Goal: Task Accomplishment & Management: Manage account settings

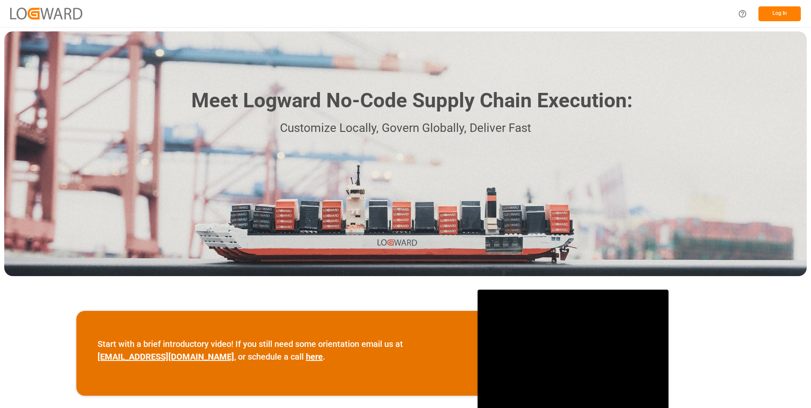
click at [775, 10] on button "Log In" at bounding box center [779, 13] width 42 height 15
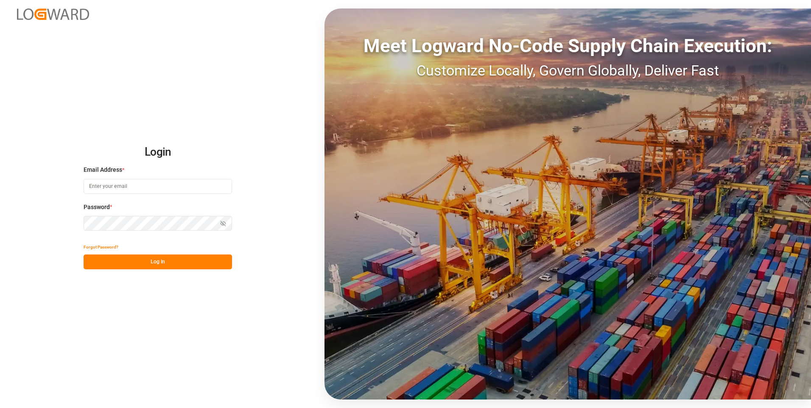
type input "julissa.then@leschaco.com"
click at [166, 261] on button "Log In" at bounding box center [158, 261] width 148 height 15
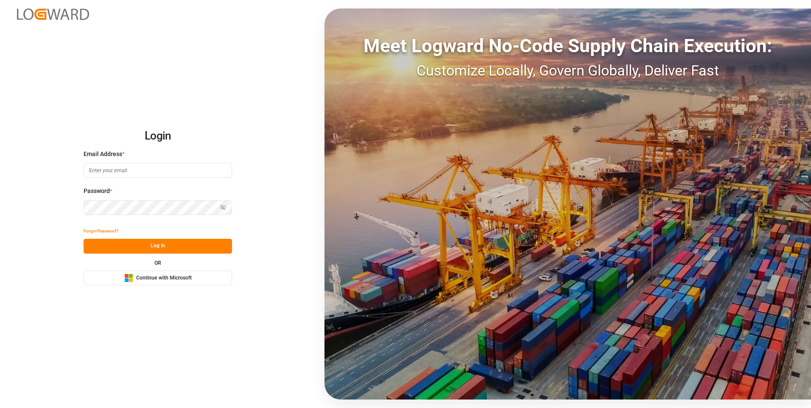
type input "julissa.then@leschaco.com"
click at [160, 250] on button "Log In" at bounding box center [158, 246] width 148 height 15
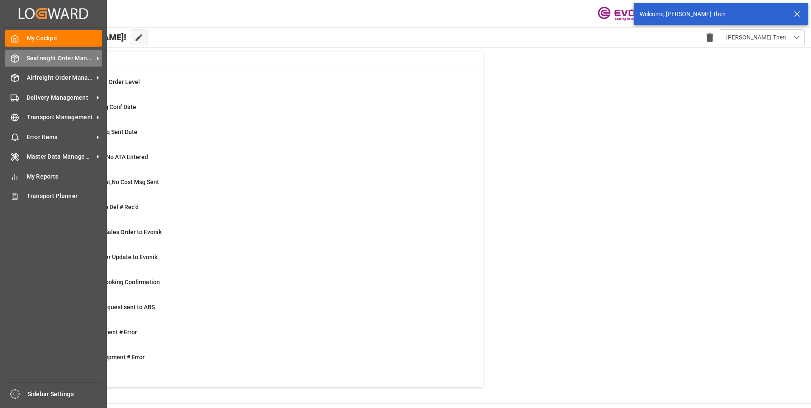
click at [50, 59] on span "Seafreight Order Management" at bounding box center [60, 58] width 67 height 9
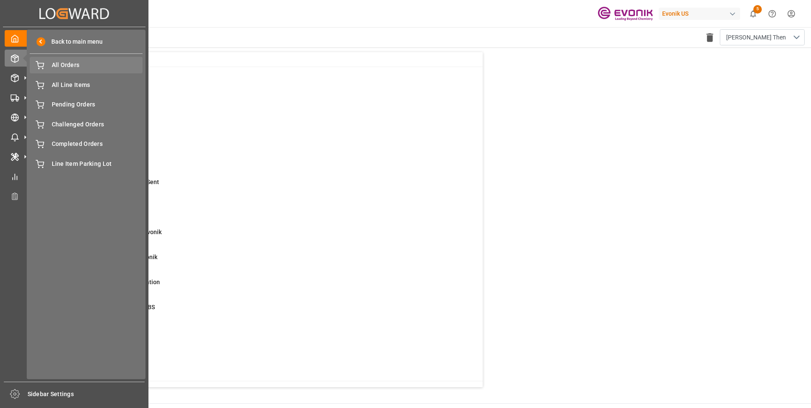
click at [75, 64] on span "All Orders" at bounding box center [97, 65] width 91 height 9
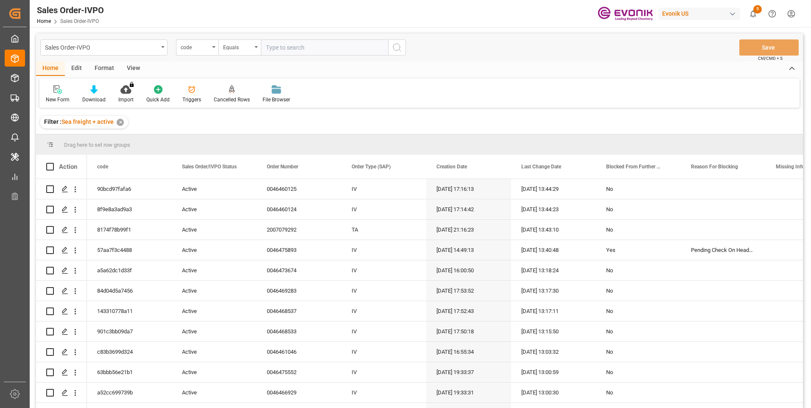
click at [298, 46] on input "text" at bounding box center [324, 47] width 127 height 16
click at [207, 45] on div "code" at bounding box center [195, 47] width 29 height 10
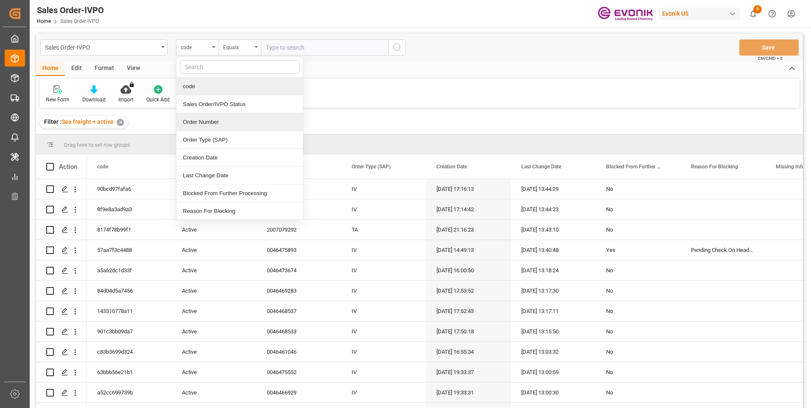
click at [201, 123] on div "Order Number" at bounding box center [239, 122] width 126 height 18
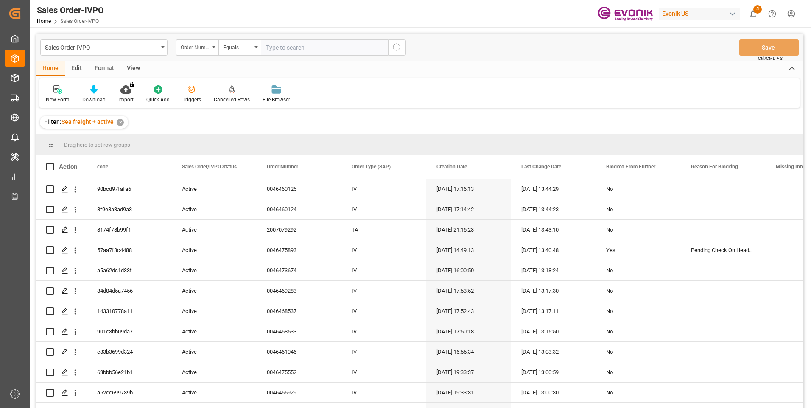
click at [290, 47] on input "text" at bounding box center [324, 47] width 127 height 16
paste input "2007026364"
type input "2007026364"
click at [396, 47] on icon "search button" at bounding box center [397, 47] width 10 height 10
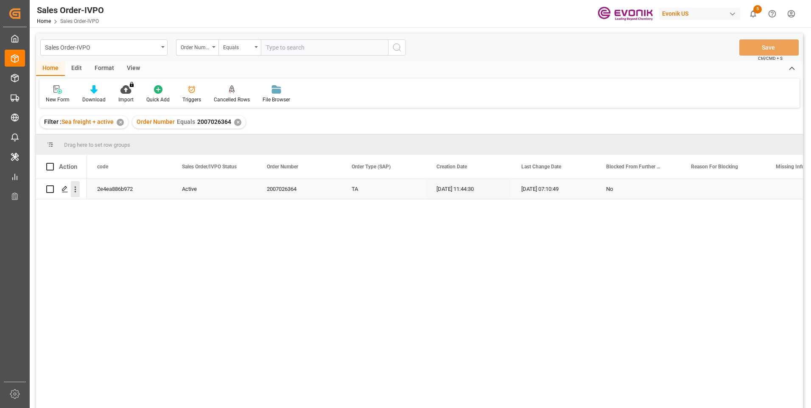
click at [77, 187] on icon "open menu" at bounding box center [75, 189] width 9 height 9
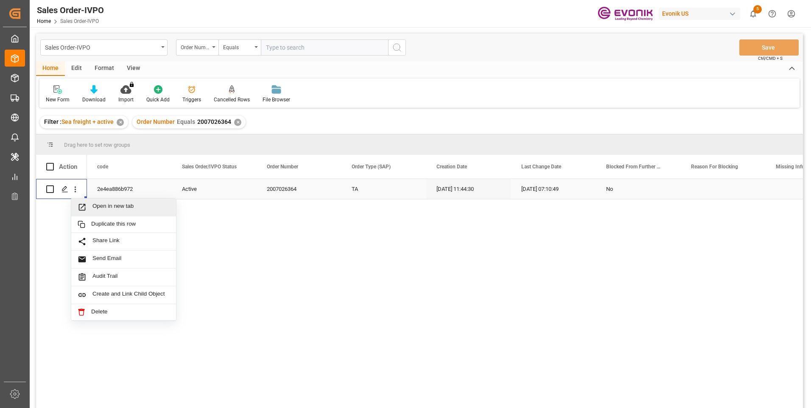
click at [101, 206] on span "Open in new tab" at bounding box center [130, 207] width 77 height 9
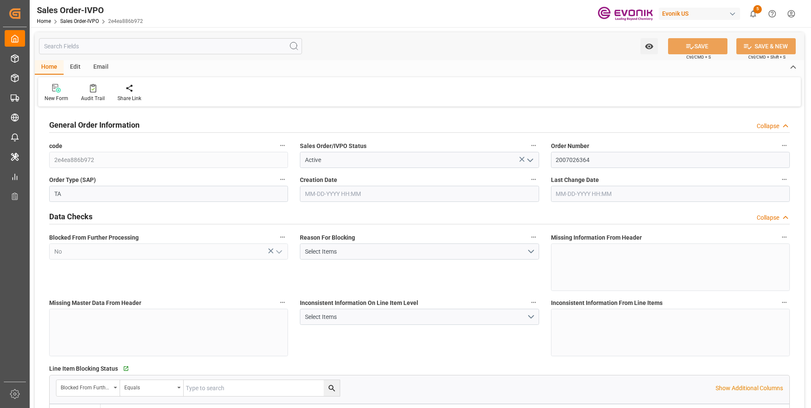
type input "BEKOU"
type input "0"
type input "1"
type input "2"
type input "1"
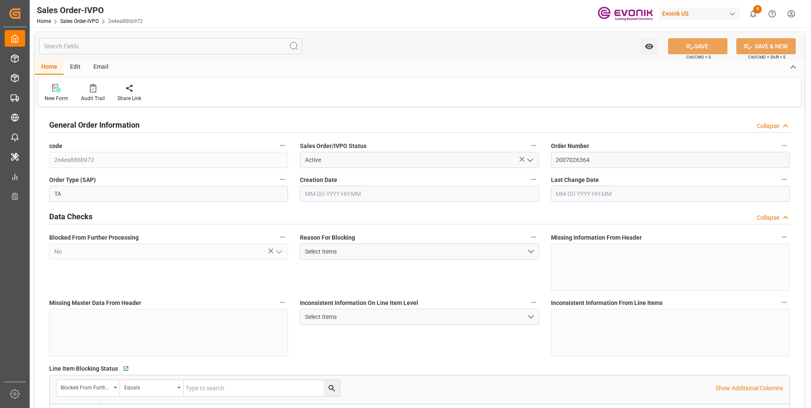
type input "18090.72"
type input "25.272"
type input "17000"
type input "30"
type input "09-17-2025 11:44"
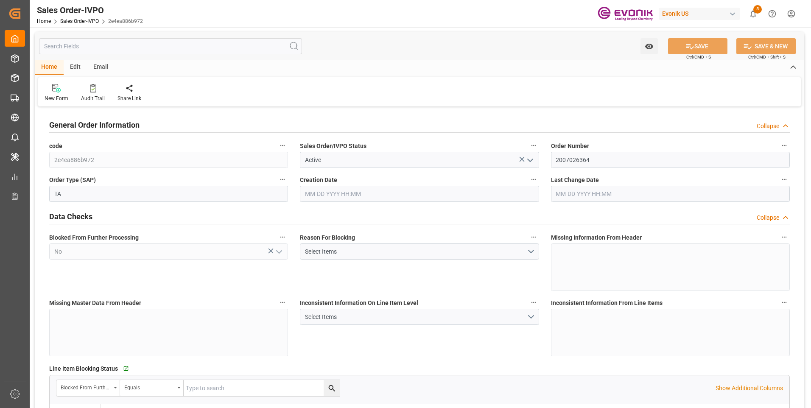
type input "[DATE] 07:10"
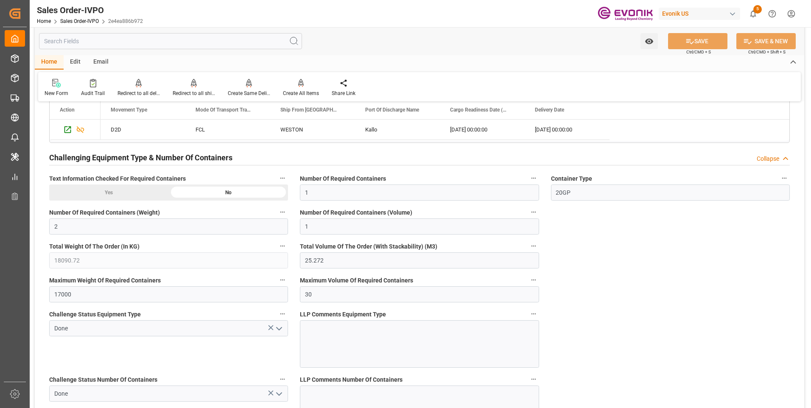
scroll to position [1399, 0]
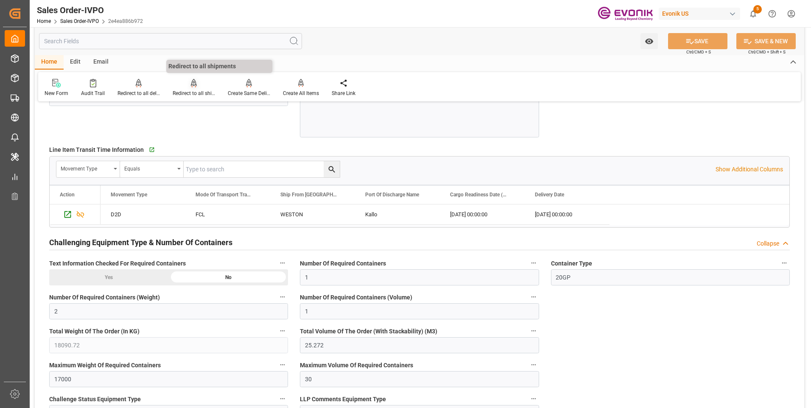
click at [195, 89] on div "Redirect to all shipments" at bounding box center [194, 93] width 42 height 8
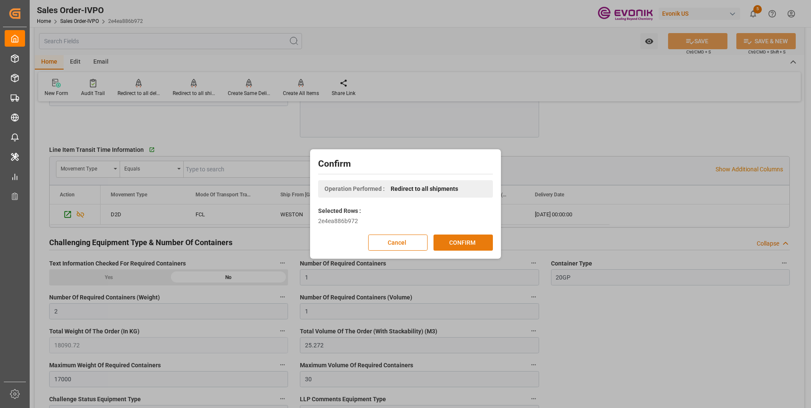
click at [462, 242] on button "CONFIRM" at bounding box center [462, 242] width 59 height 16
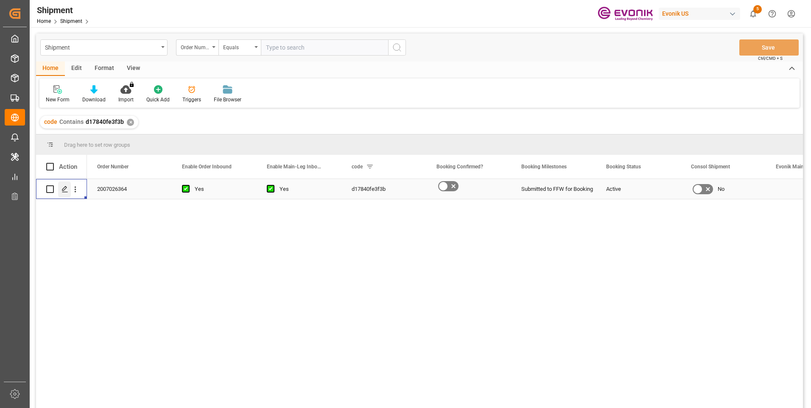
click at [64, 189] on icon "Press SPACE to select this row." at bounding box center [64, 189] width 7 height 7
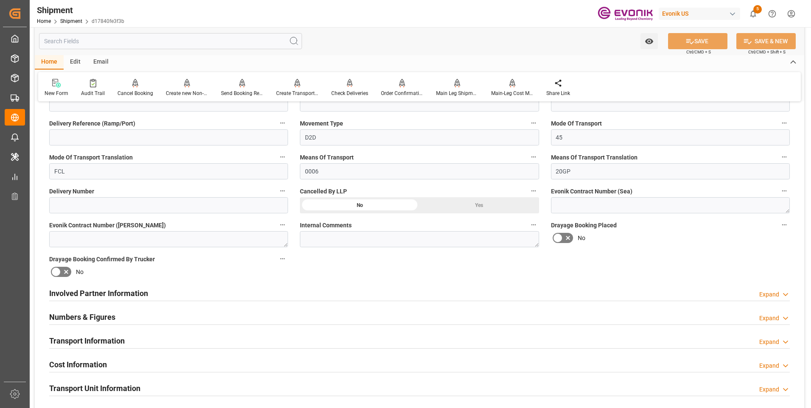
scroll to position [382, 0]
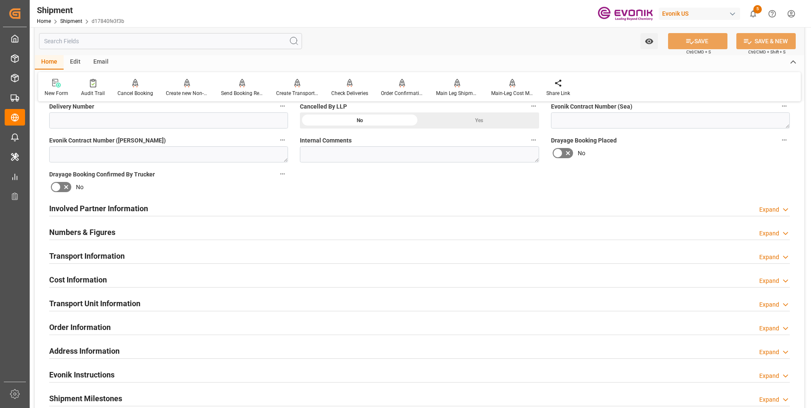
click at [284, 258] on div "Transport Information Expand" at bounding box center [419, 255] width 740 height 16
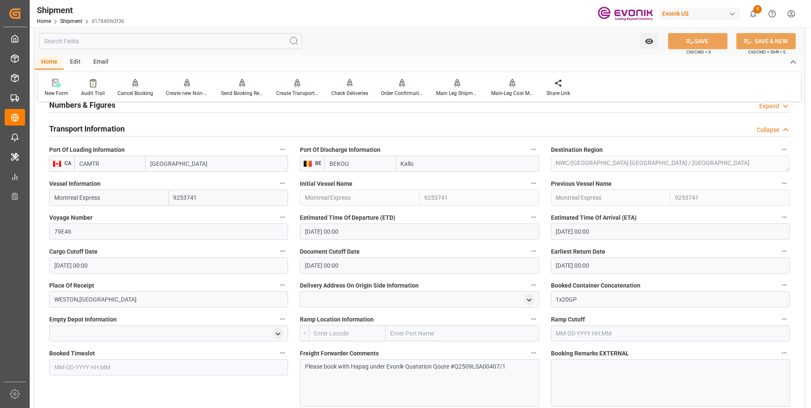
scroll to position [636, 0]
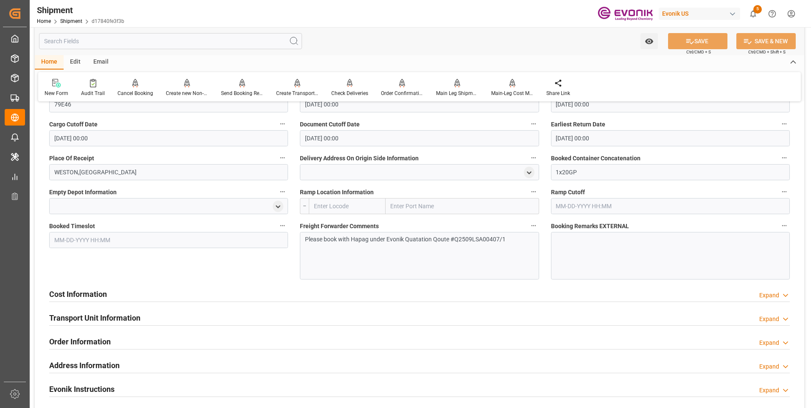
click at [382, 259] on div "Please book with Hapag under Evonik Quatation Qoute #Q2509LSA00407/1" at bounding box center [419, 255] width 239 height 47
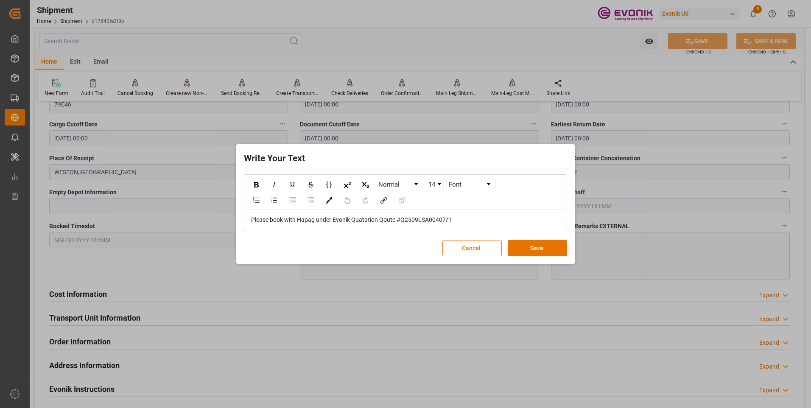
click at [454, 215] on div "Please book with Hapag under Evonik Quatation Qoute #Q2509LSA00407/1" at bounding box center [405, 219] width 321 height 21
drag, startPoint x: 460, startPoint y: 216, endPoint x: 193, endPoint y: 221, distance: 267.1
click at [193, 221] on div "Write Your Text Normal 14 Font Please book with Hapag under Evonik Quatation Qo…" at bounding box center [405, 204] width 811 height 408
click at [541, 245] on button "Save" at bounding box center [536, 248] width 59 height 16
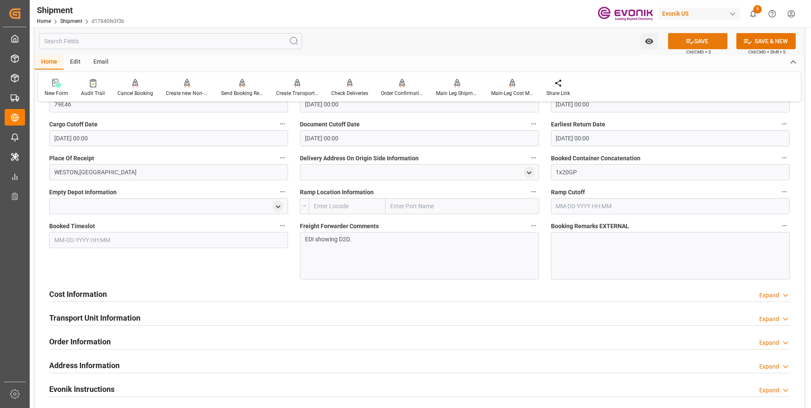
click at [697, 42] on button "SAVE" at bounding box center [697, 41] width 59 height 16
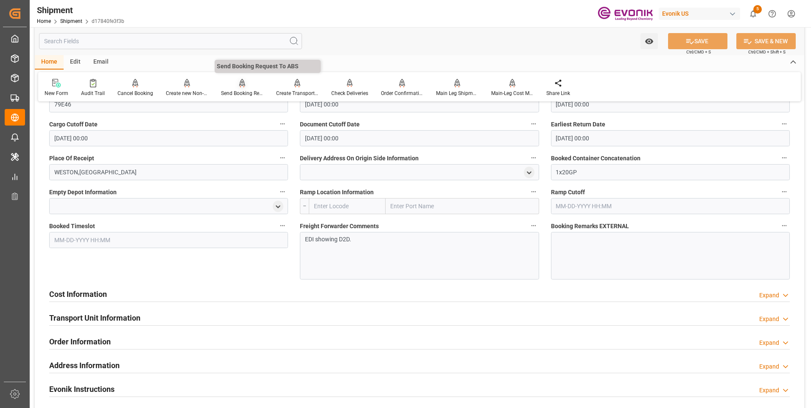
click at [243, 92] on div "Send Booking Request To ABS" at bounding box center [242, 93] width 42 height 8
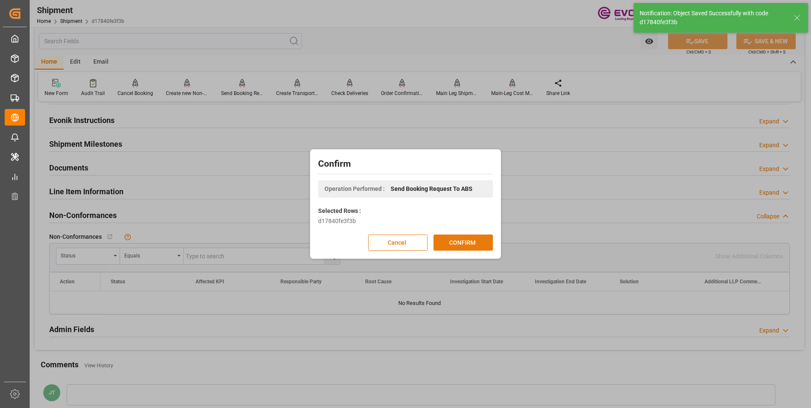
click at [465, 242] on button "CONFIRM" at bounding box center [462, 242] width 59 height 16
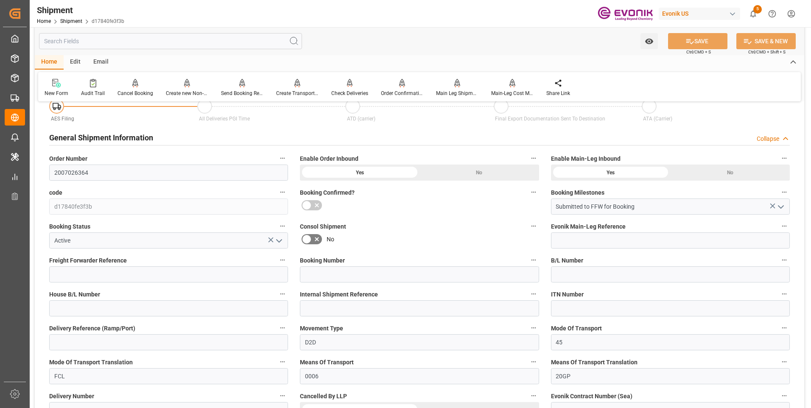
scroll to position [367, 0]
